Goal: Information Seeking & Learning: Learn about a topic

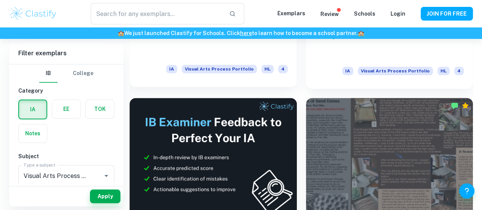
scroll to position [325, 0]
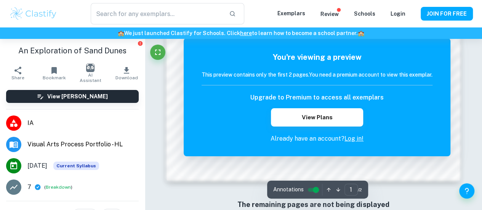
scroll to position [201, 0]
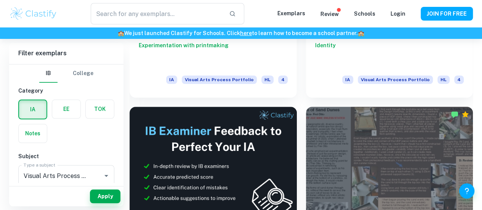
scroll to position [315, 0]
